Goal: Find specific page/section: Find specific page/section

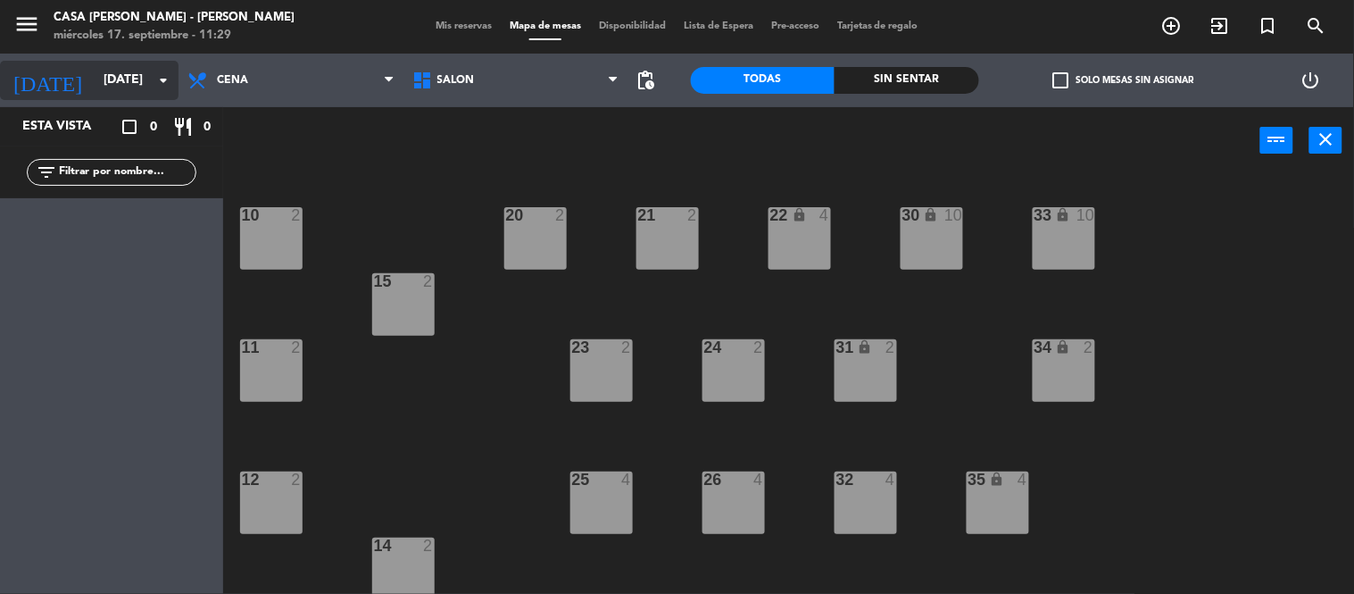
click at [128, 89] on input "[DATE]" at bounding box center [180, 80] width 170 height 32
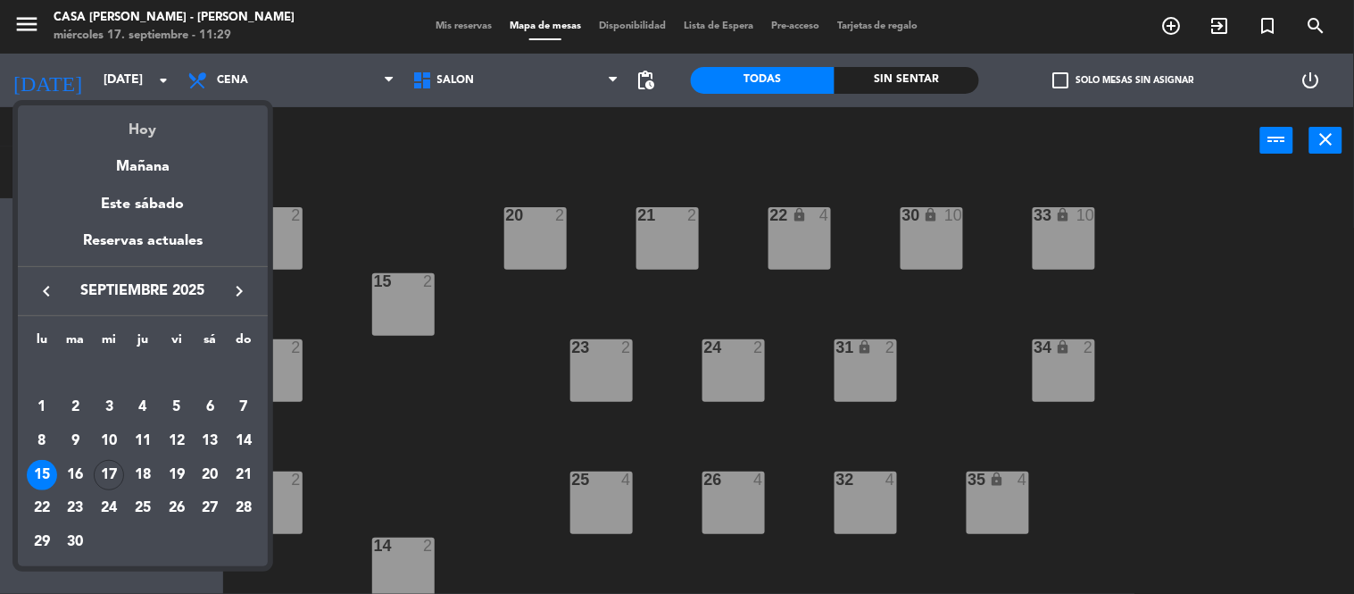
click at [153, 130] on div "Hoy" at bounding box center [143, 123] width 250 height 37
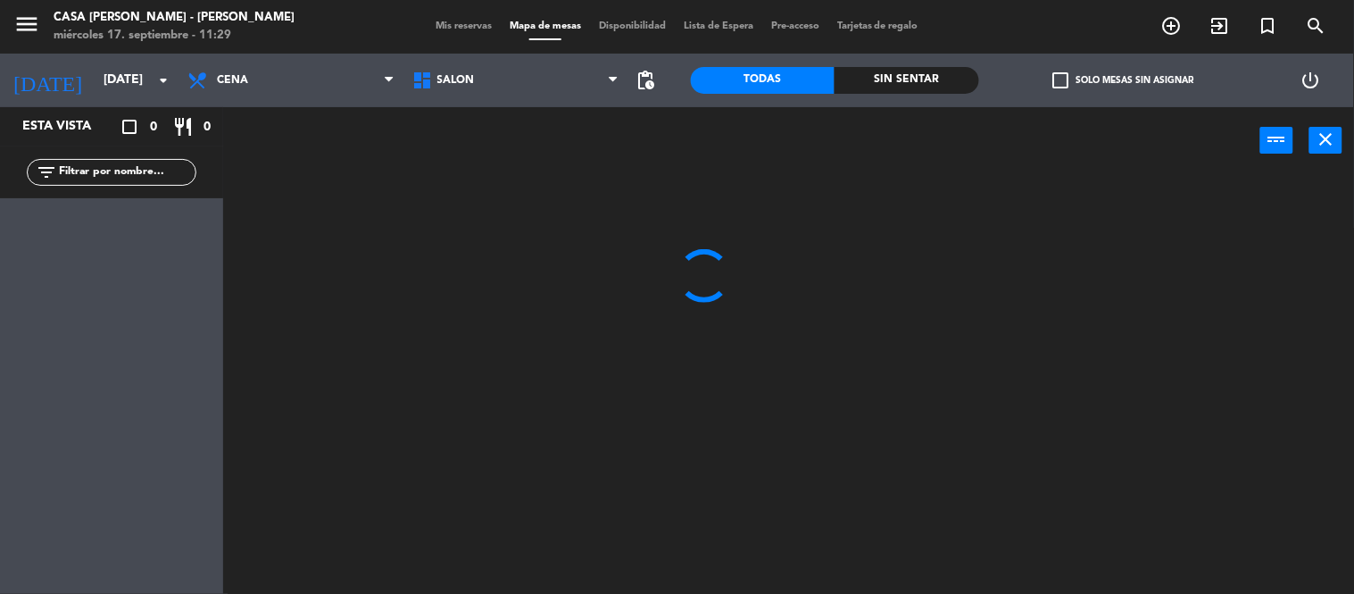
type input "[DATE]"
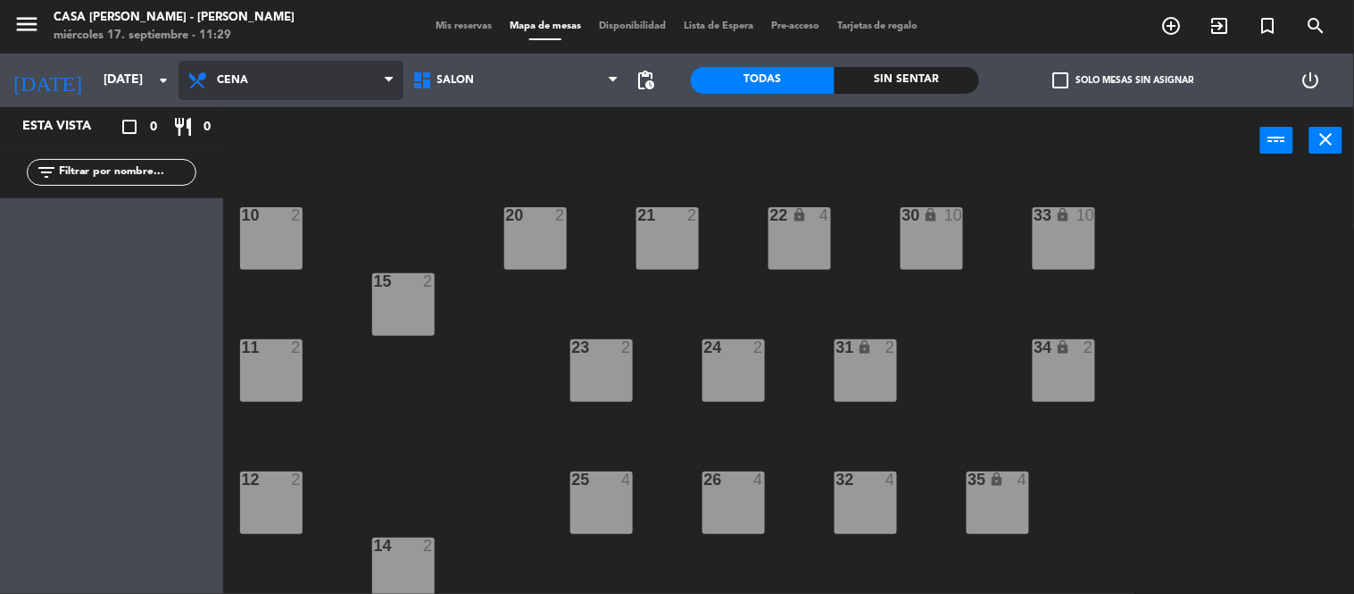
click at [304, 83] on span "Cena" at bounding box center [291, 80] width 225 height 39
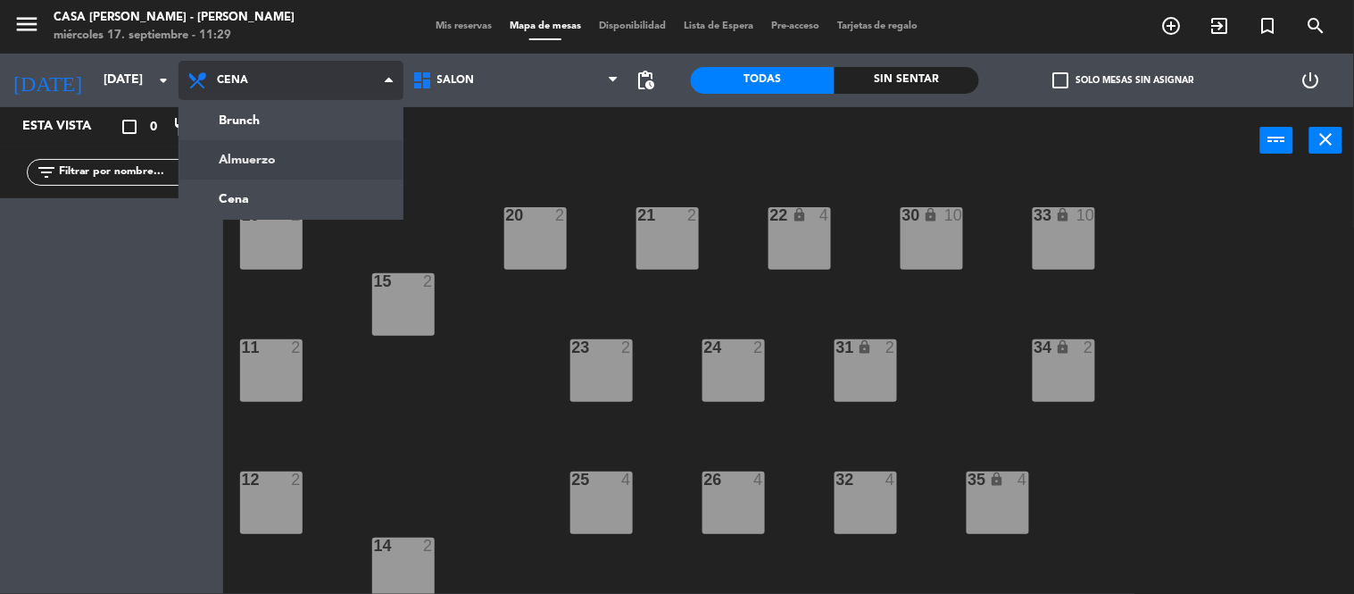
click at [290, 152] on ng-component "menu Casa [PERSON_NAME] - [PERSON_NAME] [DATE] 17. septiembre - 11:29 Mis reser…" at bounding box center [677, 297] width 1354 height 595
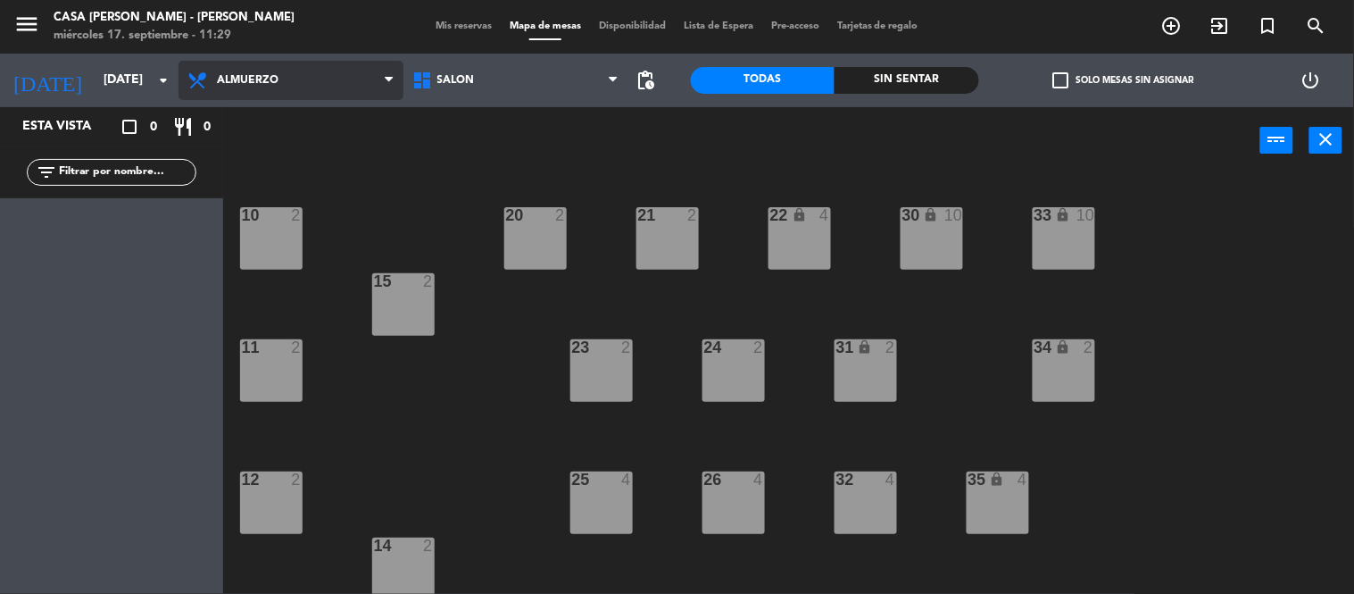
click at [242, 85] on span "Almuerzo" at bounding box center [248, 80] width 62 height 12
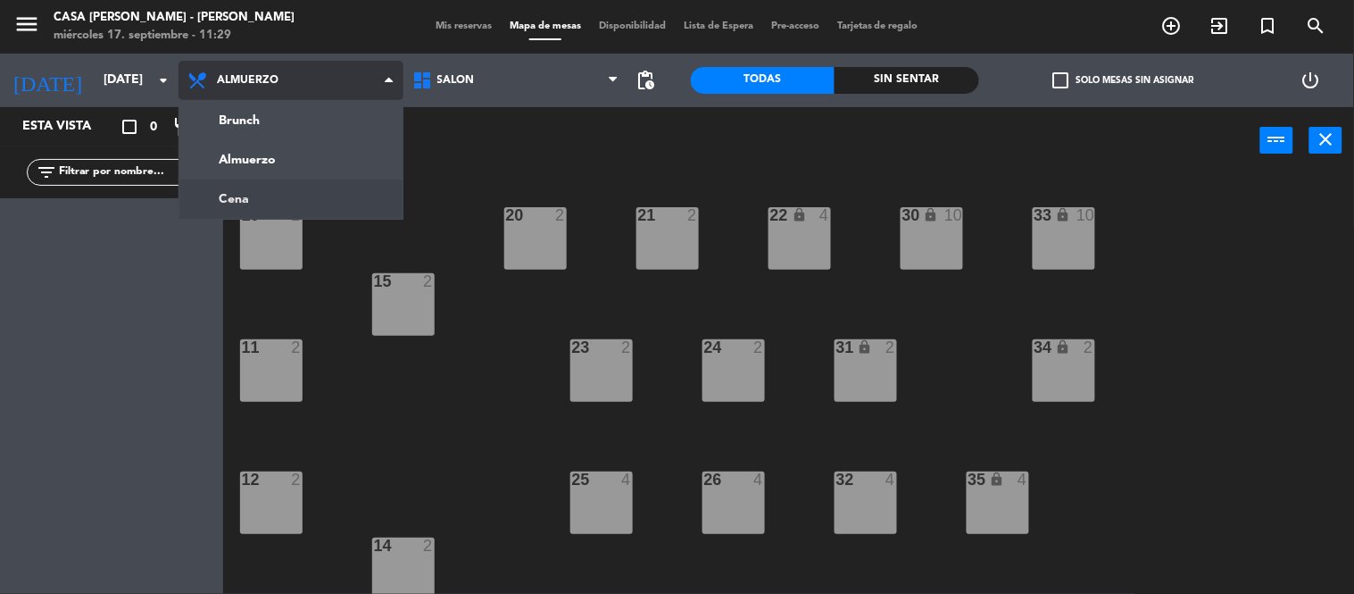
click at [241, 196] on ng-component "menu Casa [PERSON_NAME] - [PERSON_NAME] [DATE] 17. septiembre - 11:29 Mis reser…" at bounding box center [677, 297] width 1354 height 595
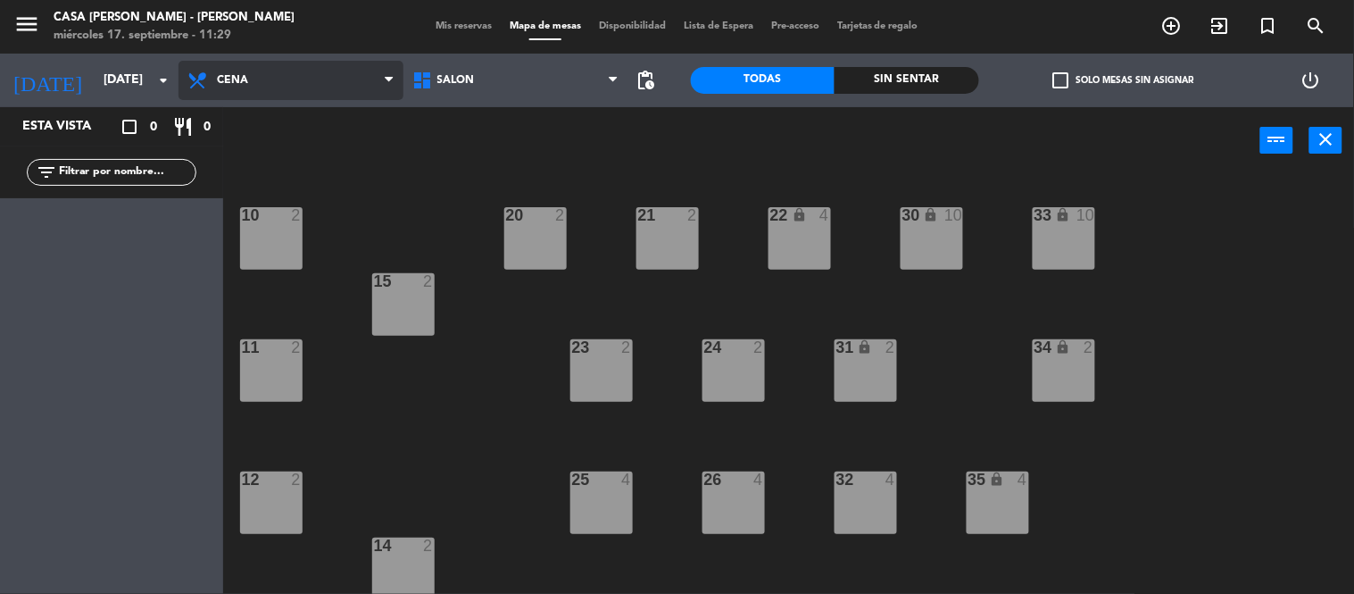
click at [243, 74] on span "Cena" at bounding box center [232, 80] width 31 height 12
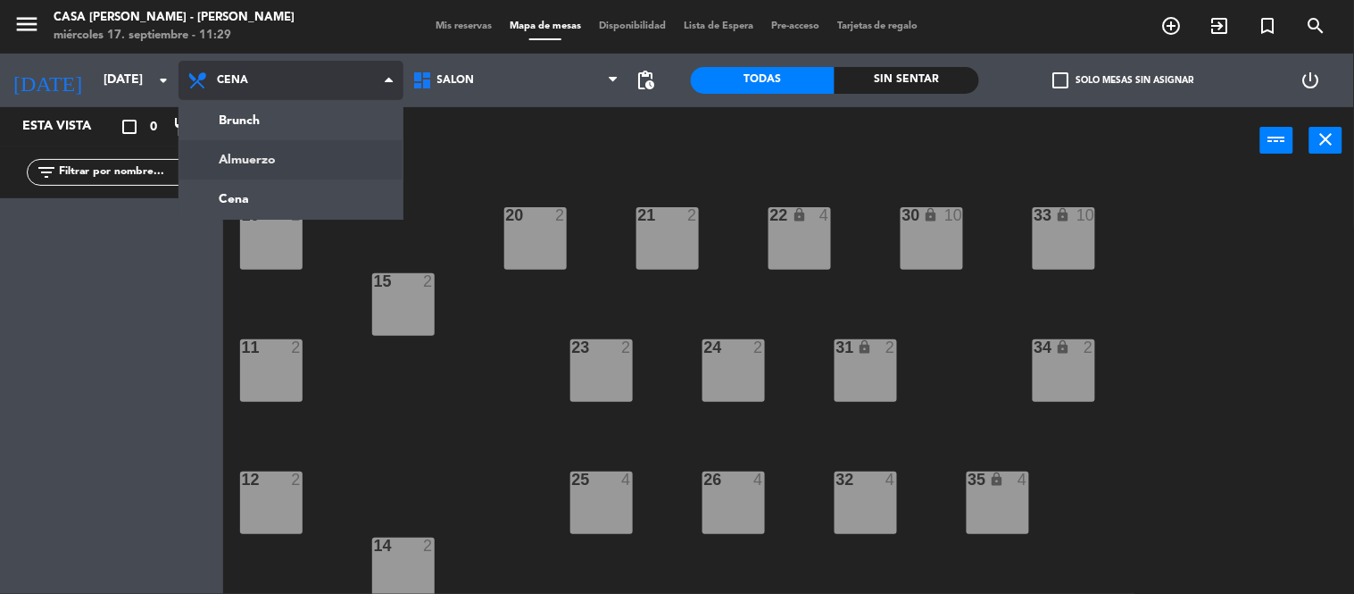
click at [306, 147] on ng-component "menu Casa [PERSON_NAME] - [PERSON_NAME] [DATE] 17. septiembre - 11:29 Mis reser…" at bounding box center [677, 297] width 1354 height 595
